Goal: Task Accomplishment & Management: Use online tool/utility

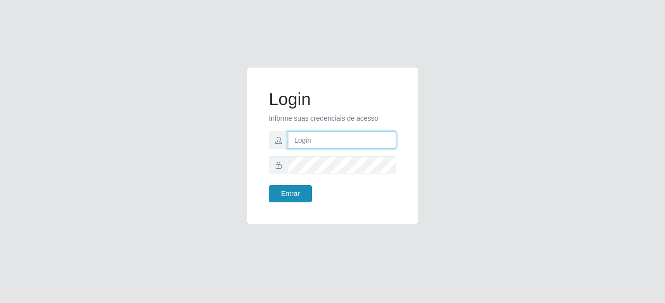
type input "mariabemais@B8"
click at [278, 189] on button "Entrar" at bounding box center [290, 193] width 43 height 17
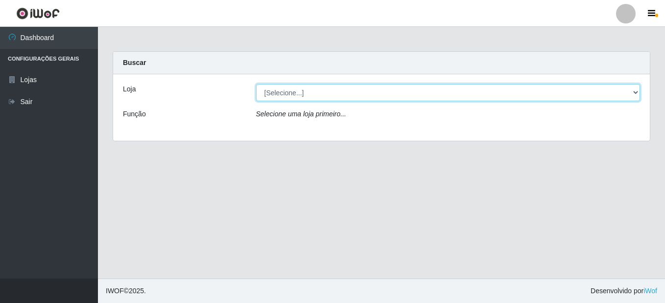
click at [307, 95] on select "[Selecione...] Bemais Supermercados - B8 [PERSON_NAME]" at bounding box center [448, 92] width 384 height 17
select select "413"
click at [256, 84] on select "[Selecione...] Bemais Supermercados - B8 [PERSON_NAME]" at bounding box center [448, 92] width 384 height 17
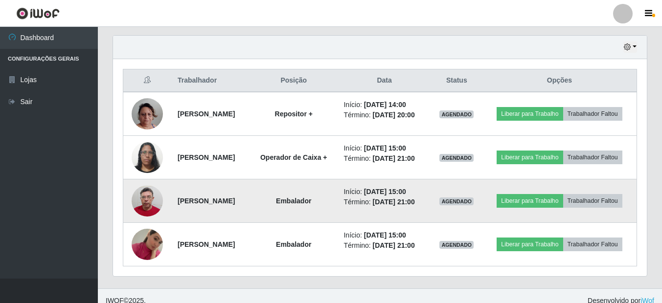
scroll to position [346, 0]
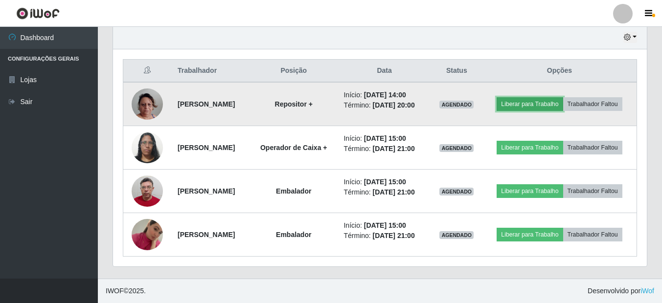
click at [540, 98] on button "Liberar para Trabalho" at bounding box center [530, 104] width 66 height 14
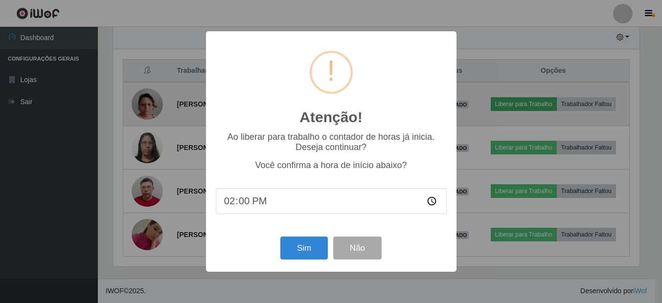
scroll to position [203, 529]
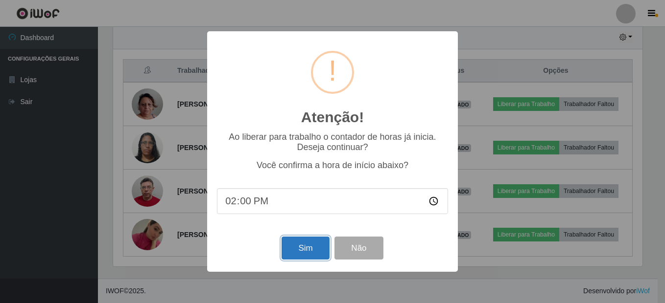
click at [302, 239] on button "Sim" at bounding box center [304, 248] width 47 height 23
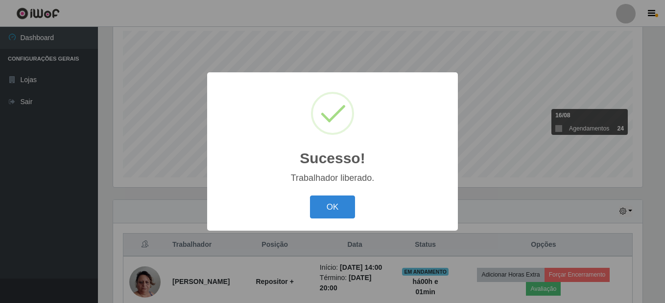
click at [310, 196] on button "OK" at bounding box center [333, 207] width 46 height 23
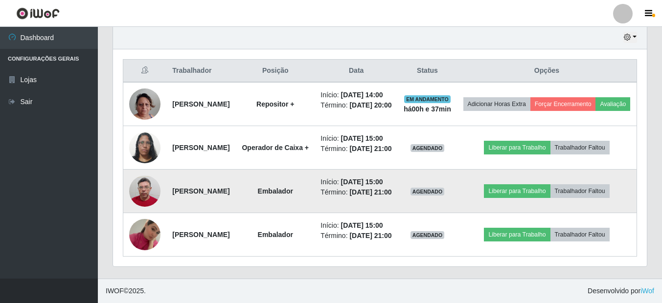
scroll to position [417, 0]
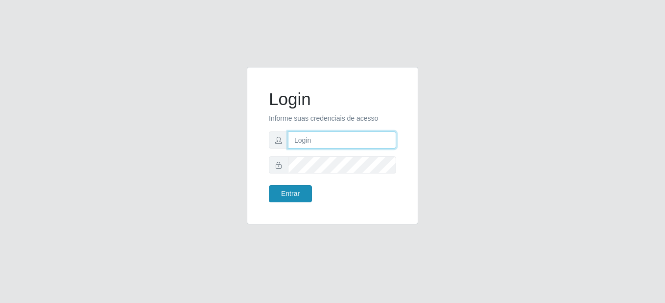
type input "mariabemais@B8"
click at [292, 192] on button "Entrar" at bounding box center [290, 193] width 43 height 17
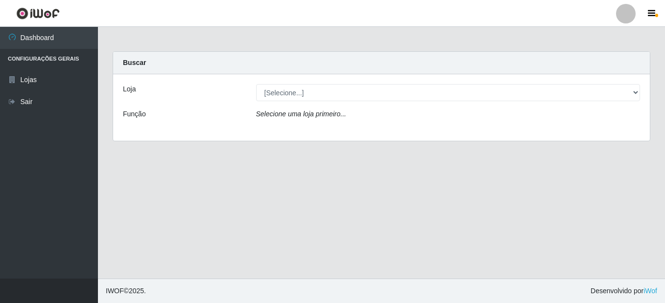
click at [172, 88] on div "Loja" at bounding box center [181, 92] width 133 height 17
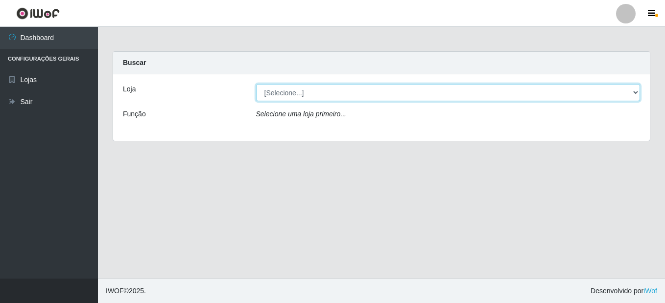
click at [295, 95] on select "[Selecione...] Bemais Supermercados - B8 [PERSON_NAME]" at bounding box center [448, 92] width 384 height 17
select select "413"
click at [256, 84] on select "[Selecione...] Bemais Supermercados - B8 [PERSON_NAME]" at bounding box center [448, 92] width 384 height 17
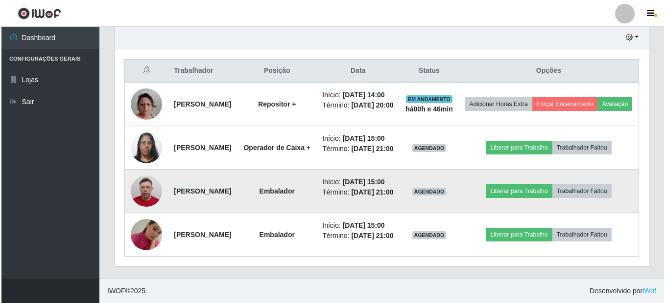
scroll to position [417, 0]
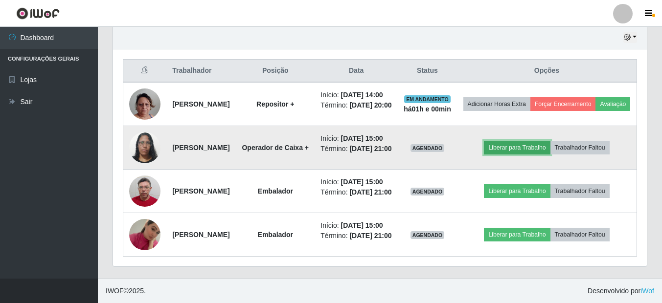
click at [534, 141] on button "Liberar para Trabalho" at bounding box center [517, 148] width 66 height 14
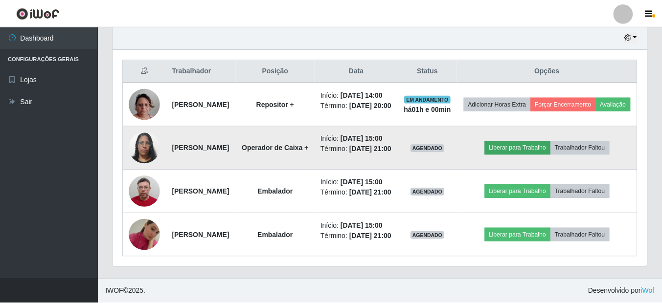
scroll to position [203, 529]
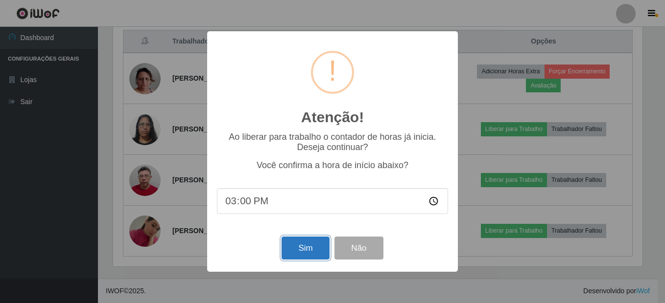
click at [304, 252] on button "Sim" at bounding box center [304, 248] width 47 height 23
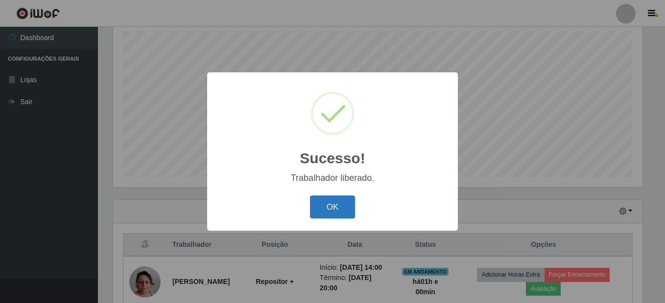
click at [336, 207] on button "OK" at bounding box center [333, 207] width 46 height 23
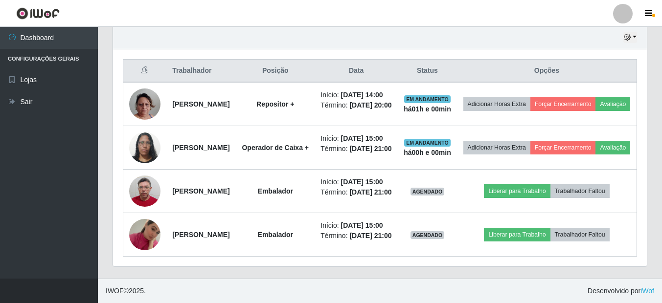
scroll to position [417, 0]
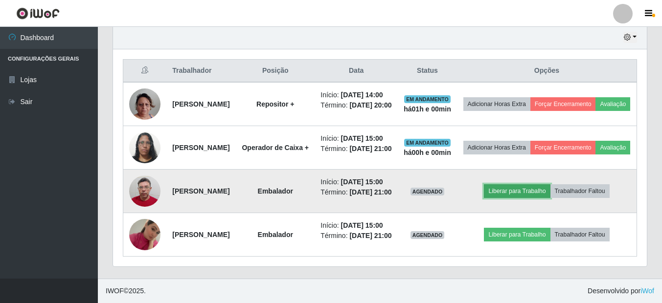
click at [531, 184] on button "Liberar para Trabalho" at bounding box center [517, 191] width 66 height 14
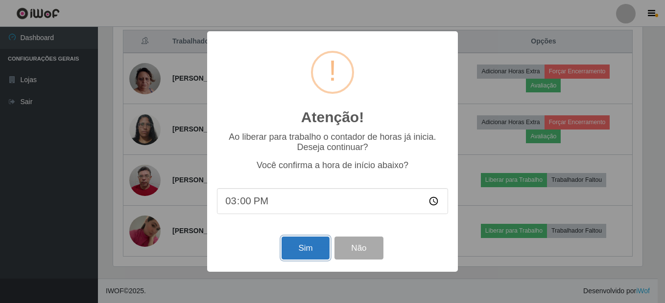
click at [317, 251] on button "Sim" at bounding box center [304, 248] width 47 height 23
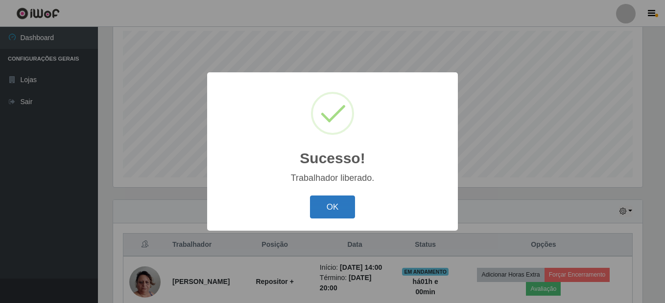
click at [325, 206] on button "OK" at bounding box center [333, 207] width 46 height 23
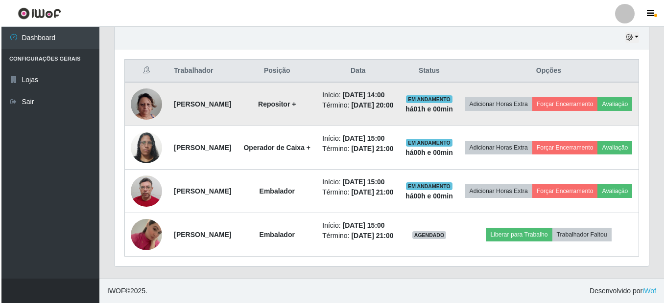
scroll to position [417, 0]
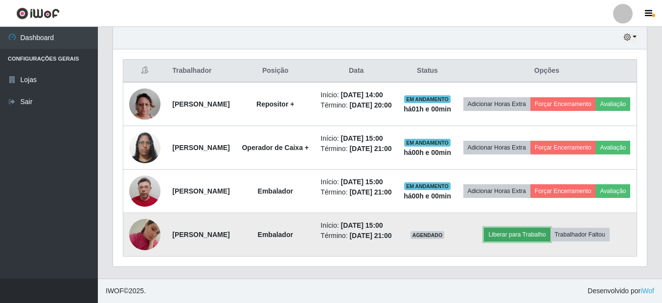
click at [540, 228] on button "Liberar para Trabalho" at bounding box center [517, 235] width 66 height 14
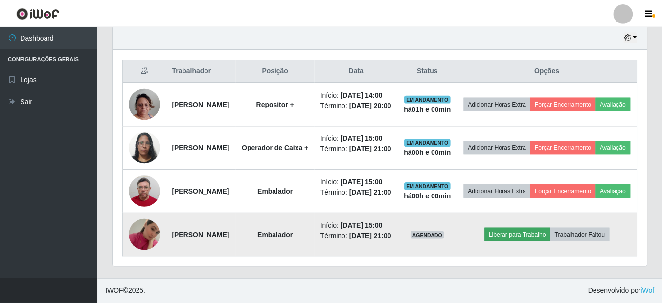
scroll to position [203, 529]
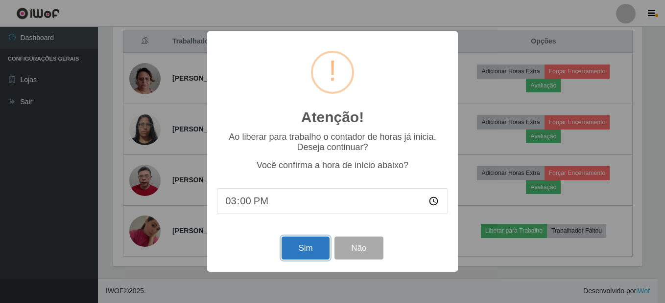
click at [320, 253] on button "Sim" at bounding box center [304, 248] width 47 height 23
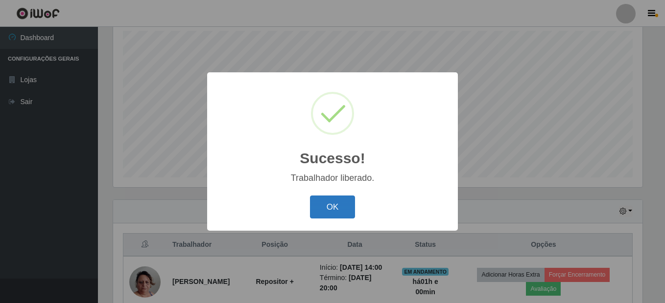
click at [334, 202] on button "OK" at bounding box center [333, 207] width 46 height 23
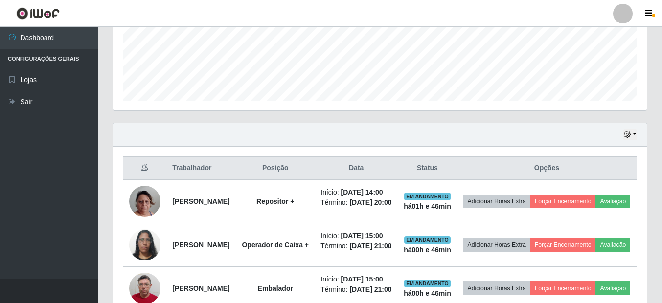
scroll to position [249, 0]
click at [627, 136] on icon "button" at bounding box center [627, 135] width 7 height 7
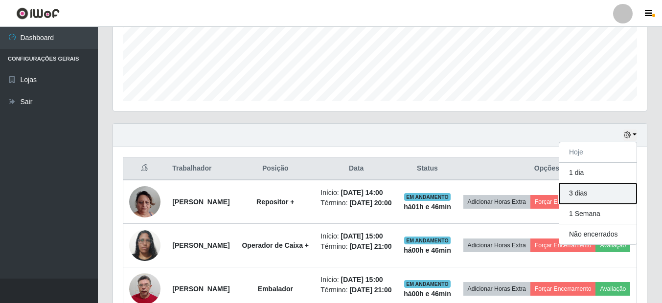
click at [604, 195] on button "3 dias" at bounding box center [597, 194] width 77 height 21
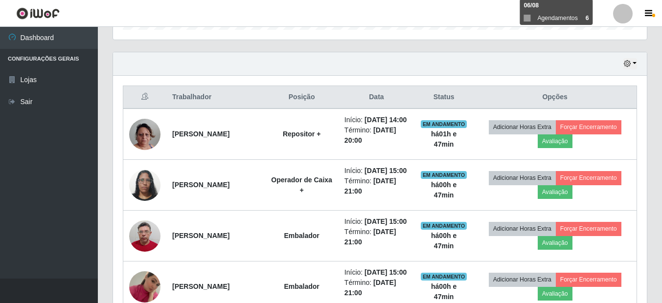
scroll to position [319, 0]
